Goal: Information Seeking & Learning: Learn about a topic

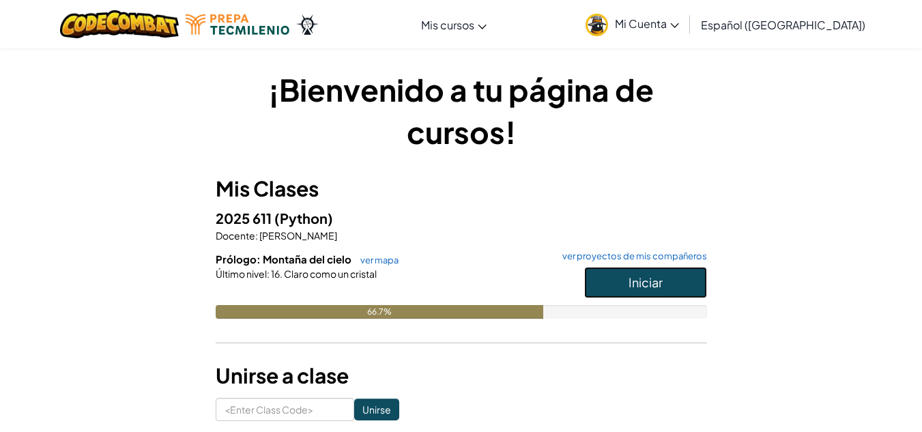
click at [604, 278] on button "Iniciar" at bounding box center [645, 282] width 123 height 31
click at [673, 23] on span "Mi Cuenta" at bounding box center [647, 23] width 64 height 14
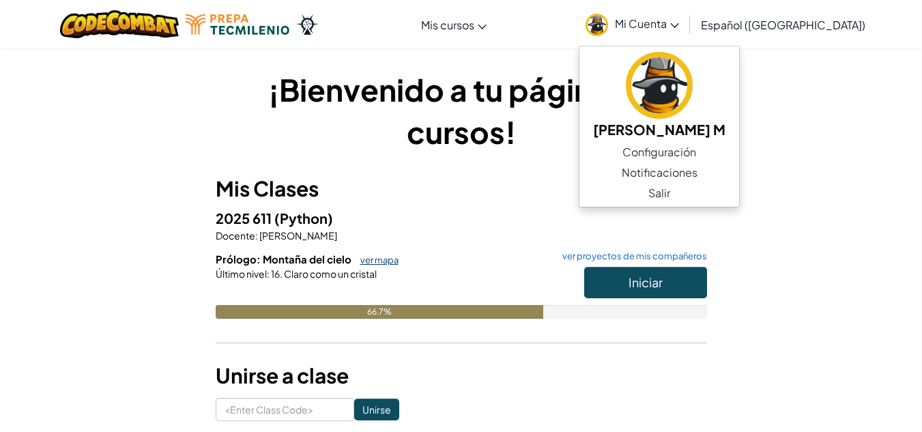
click at [382, 260] on link "ver mapa" at bounding box center [375, 259] width 45 height 11
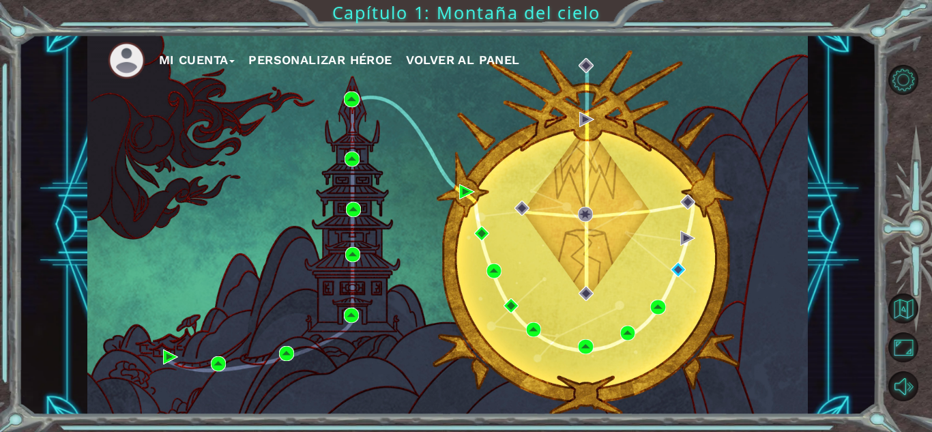
click at [428, 66] on span "Volver al panel" at bounding box center [463, 60] width 114 height 14
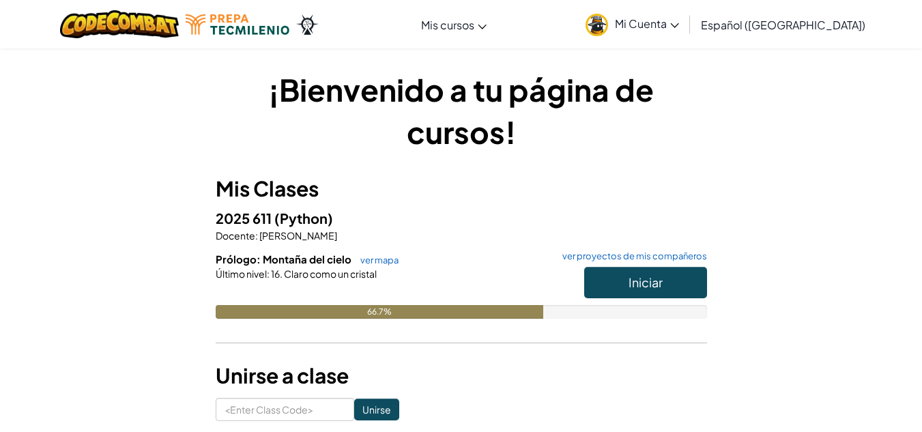
click at [672, 29] on span "Mi Cuenta" at bounding box center [647, 23] width 64 height 14
